Goal: Information Seeking & Learning: Stay updated

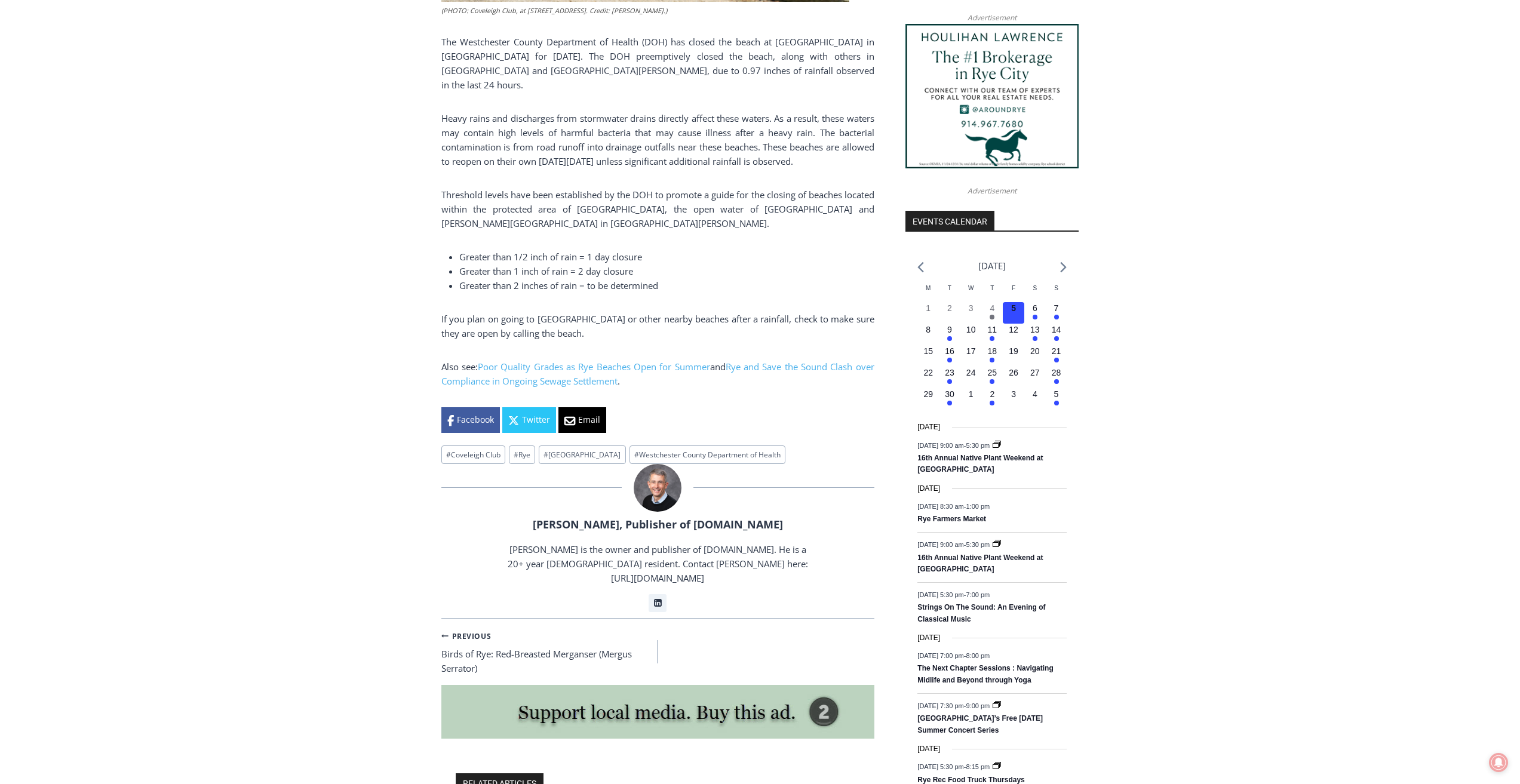
scroll to position [1254, 0]
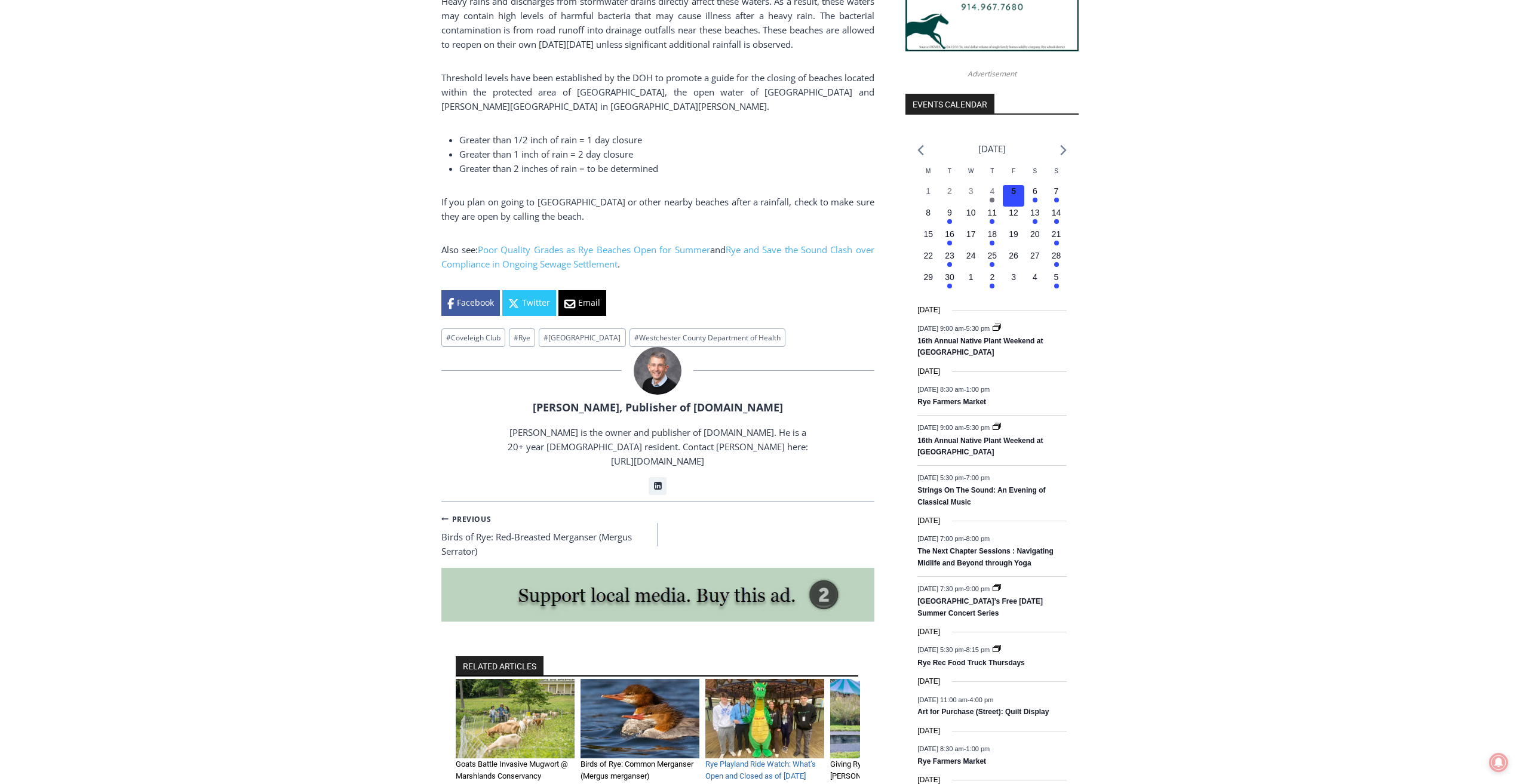
click at [771, 759] on link "Rye Playland Ride Watch: What’s Open and Closed as of [DATE]" at bounding box center [760, 769] width 110 height 21
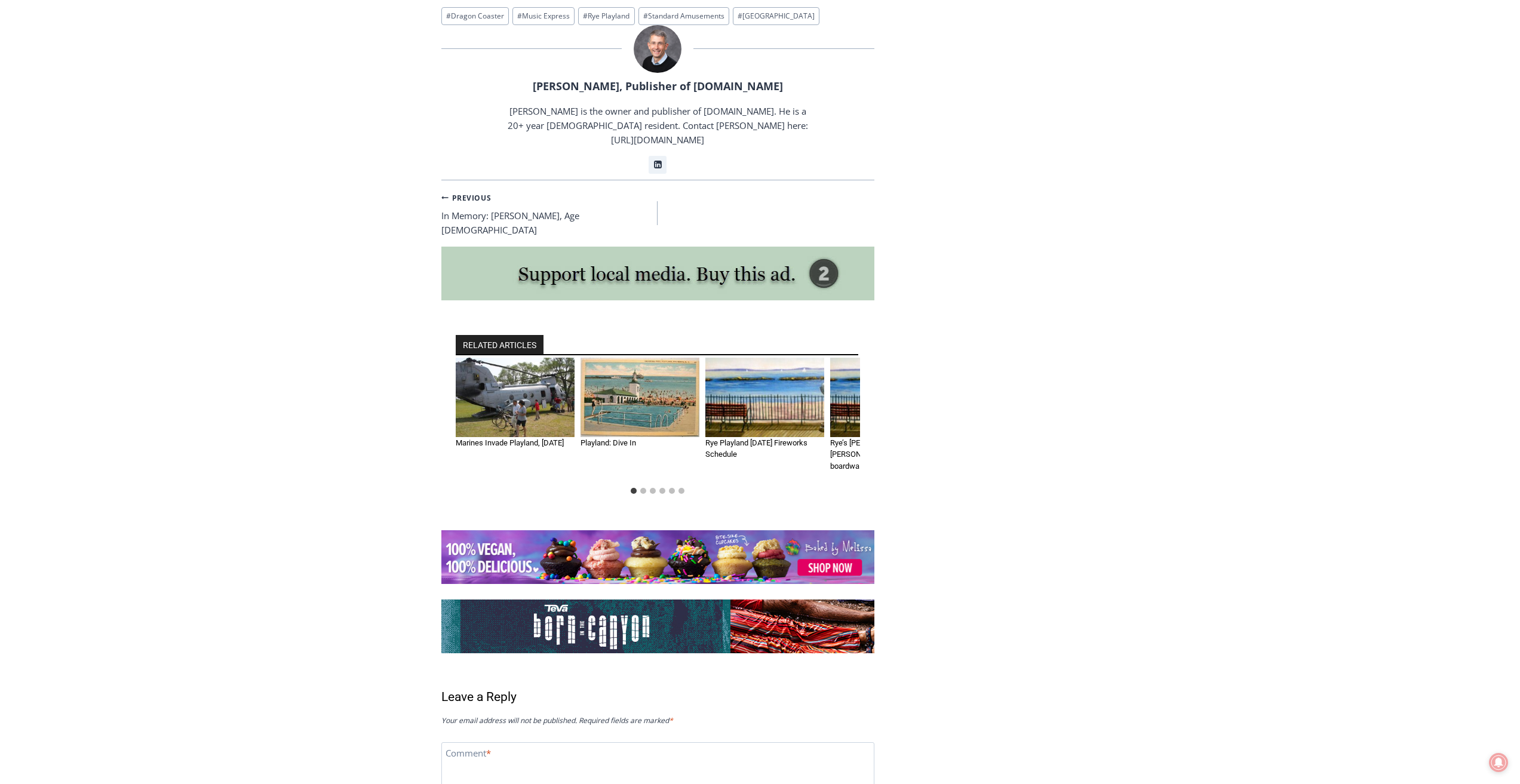
scroll to position [3403, 0]
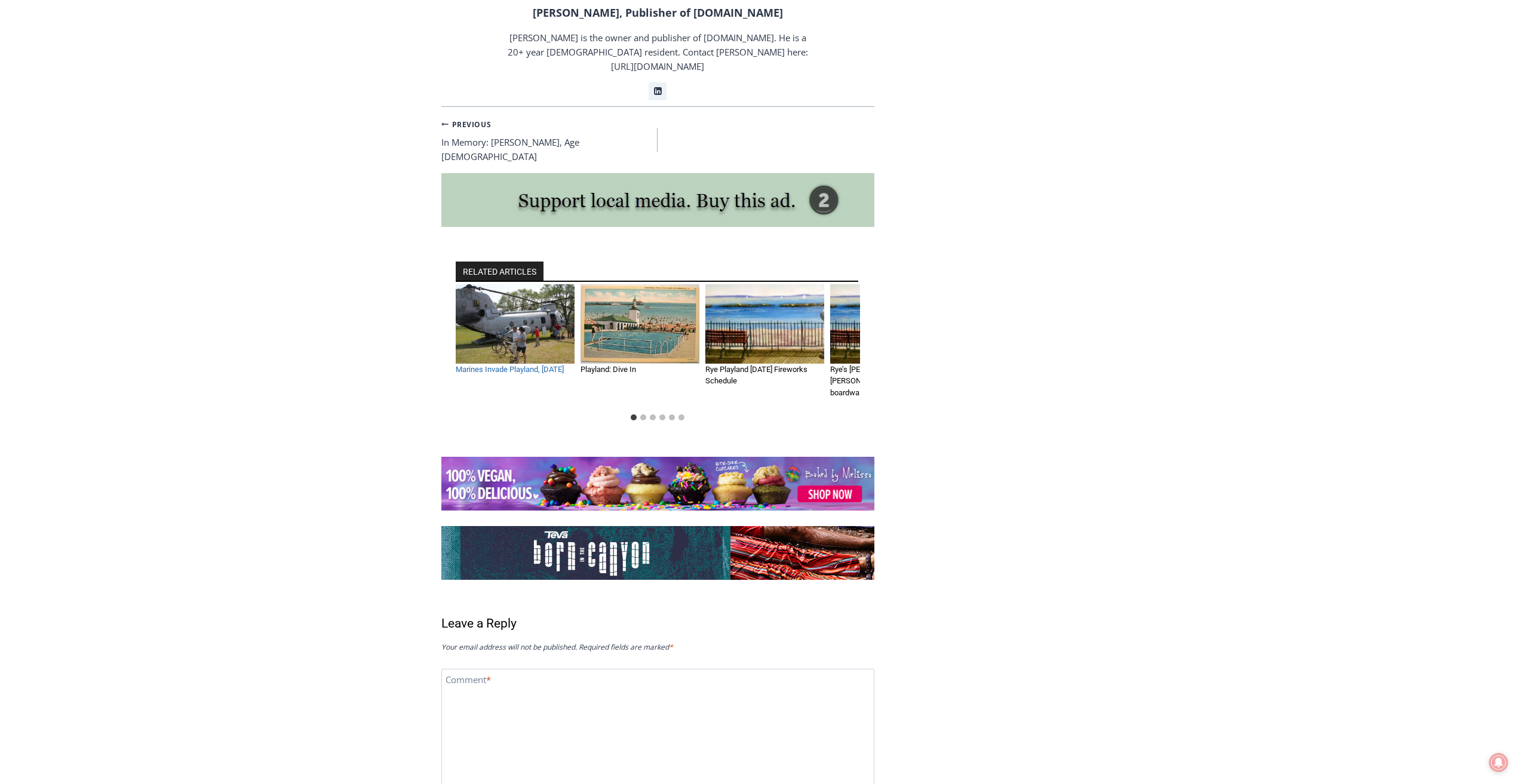
click at [516, 365] on link "Marines Invade Playland, Sunday" at bounding box center [510, 369] width 108 height 9
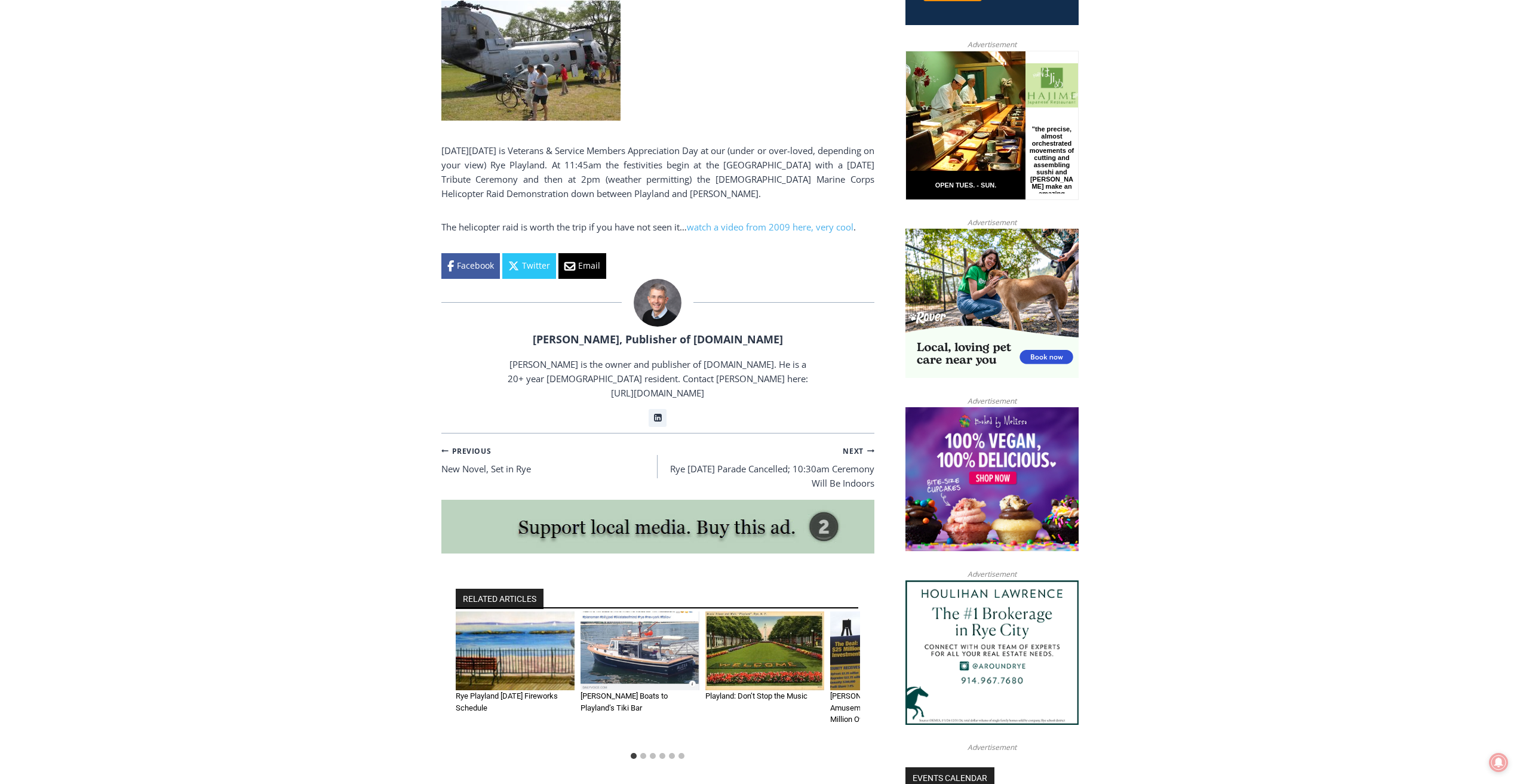
scroll to position [716, 0]
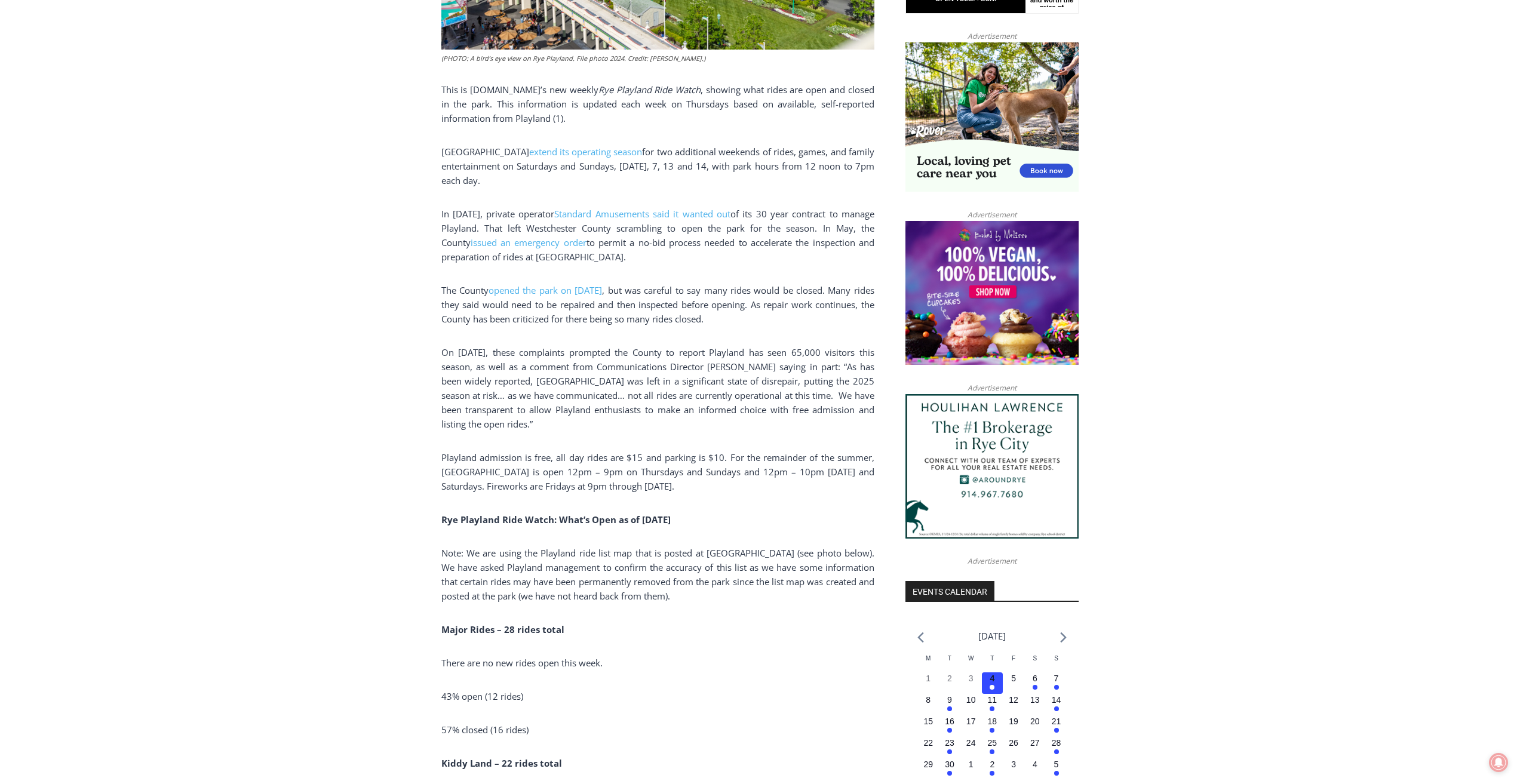
scroll to position [776, 0]
